Goal: Find specific page/section: Find specific page/section

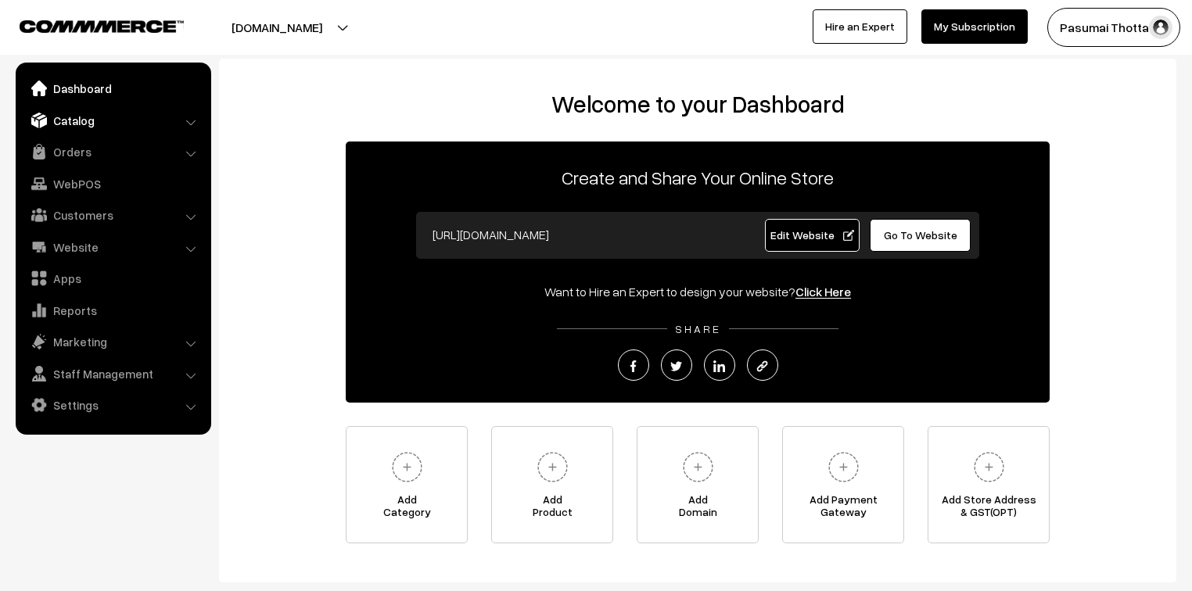
click at [56, 124] on link "Catalog" at bounding box center [113, 120] width 186 height 28
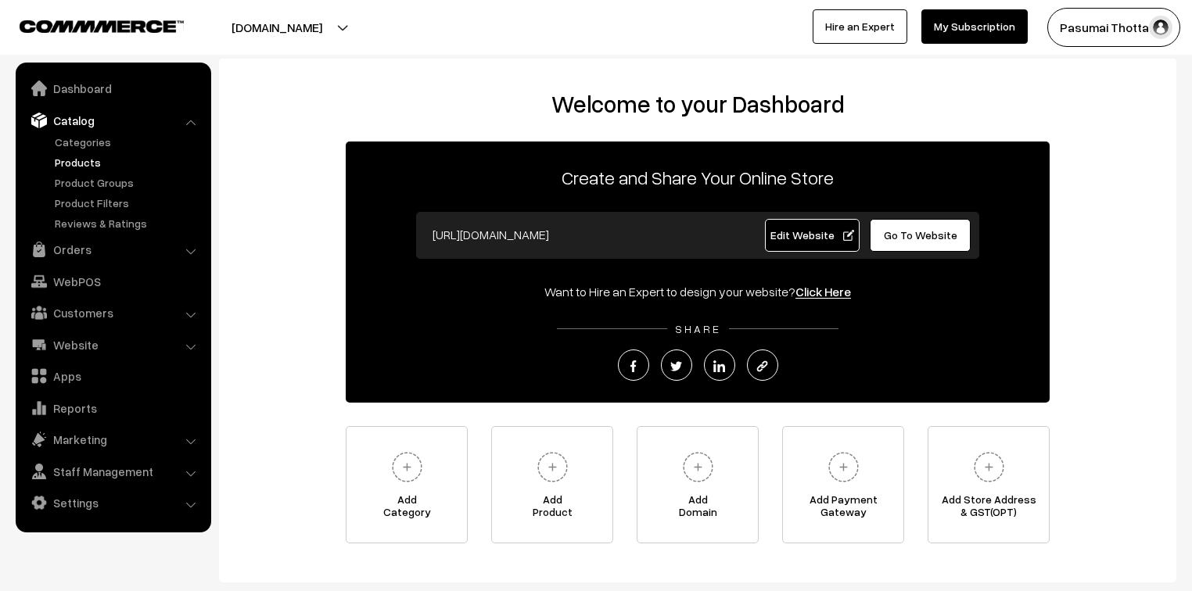
click at [64, 159] on link "Products" at bounding box center [128, 162] width 155 height 16
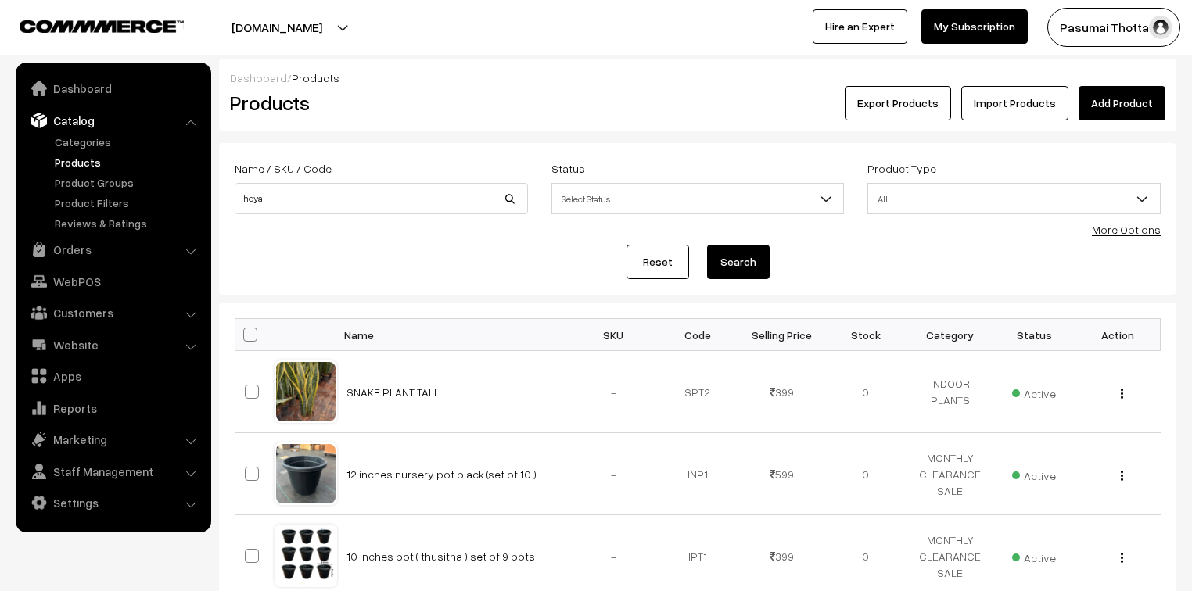
type input "hoya"
click at [707, 245] on button "Search" at bounding box center [738, 262] width 63 height 34
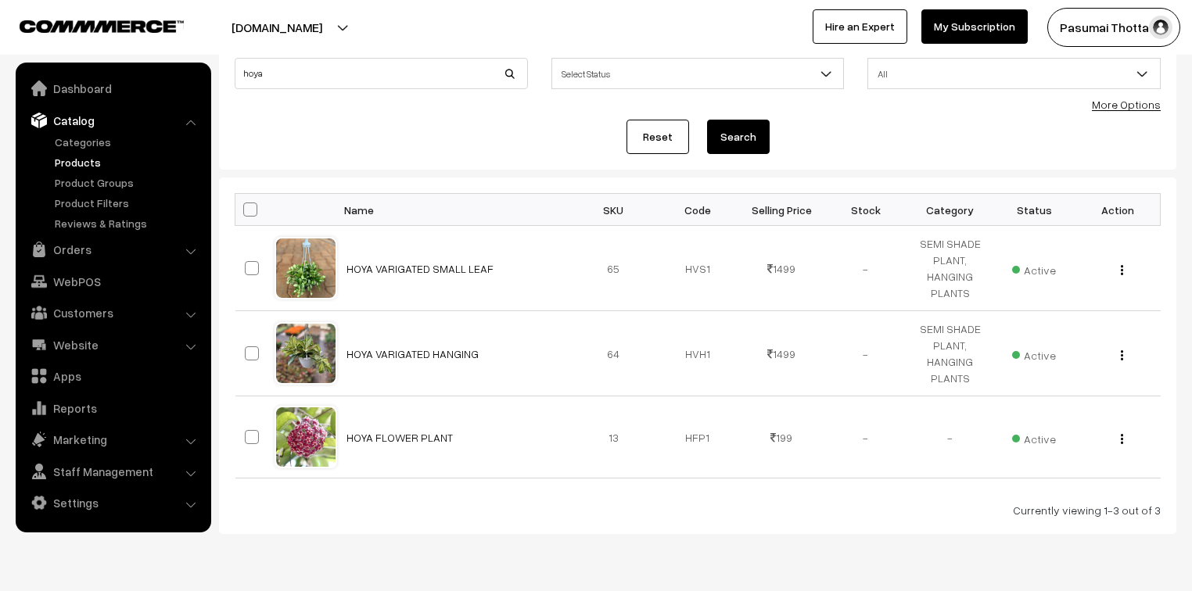
scroll to position [169, 0]
